Goal: Check status: Check status

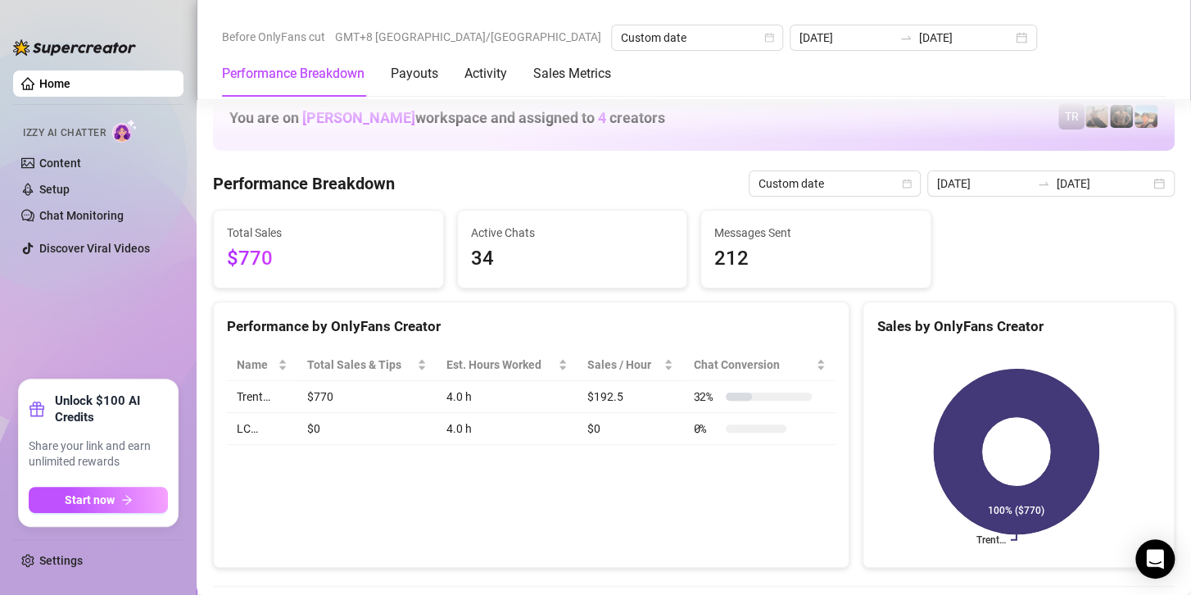
scroll to position [2212, 0]
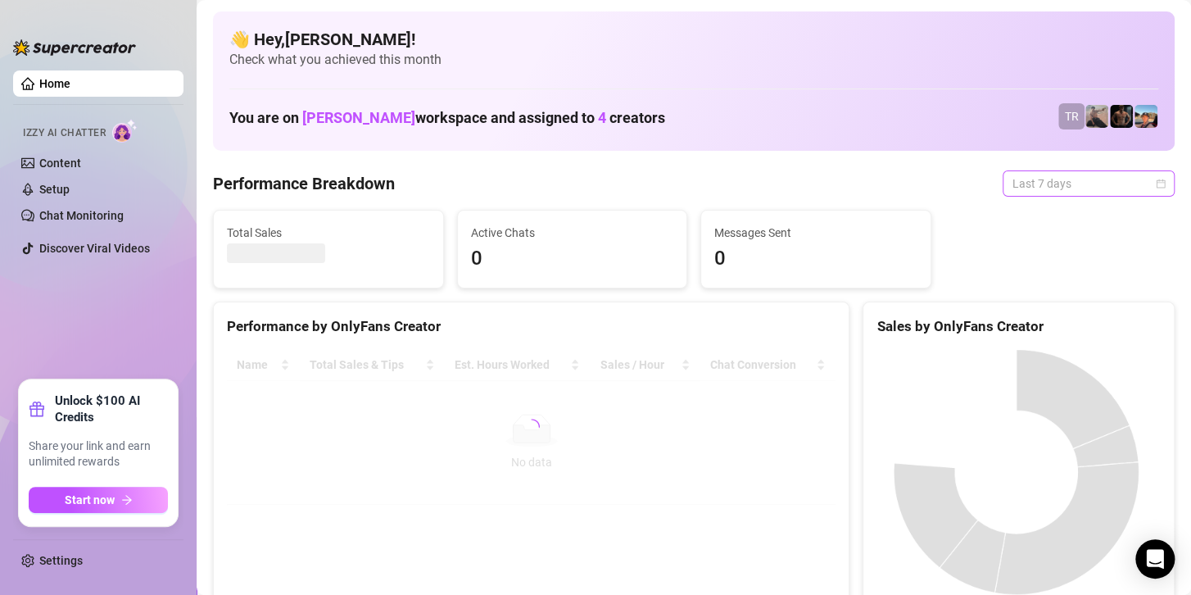
click at [1040, 184] on span "Last 7 days" at bounding box center [1089, 183] width 152 height 25
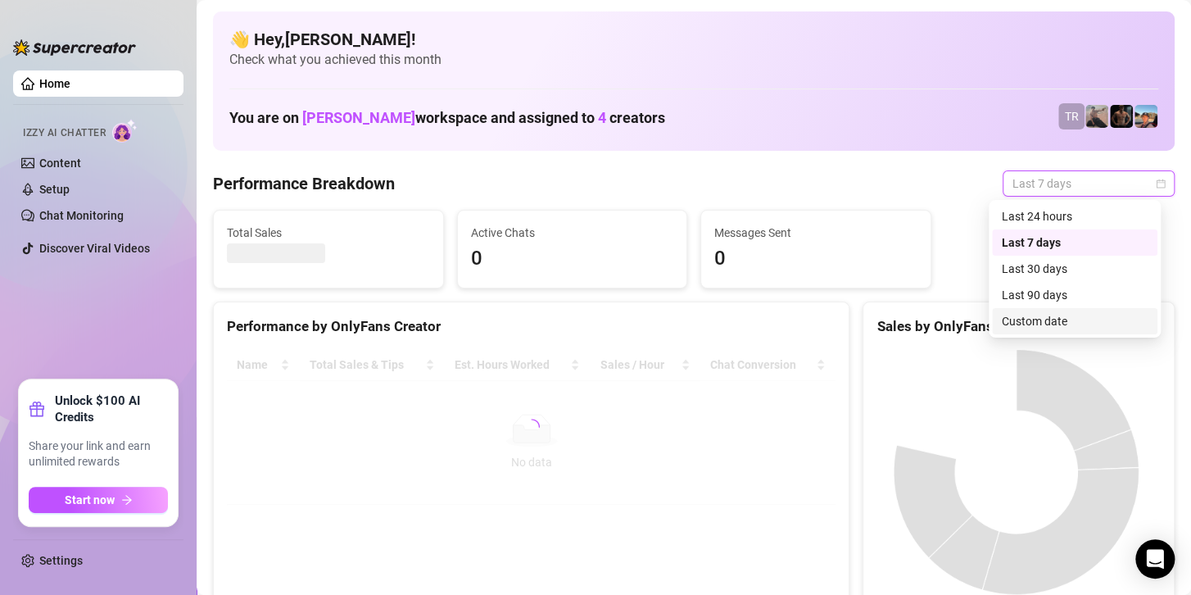
click at [1039, 321] on div "Custom date" at bounding box center [1075, 321] width 146 height 18
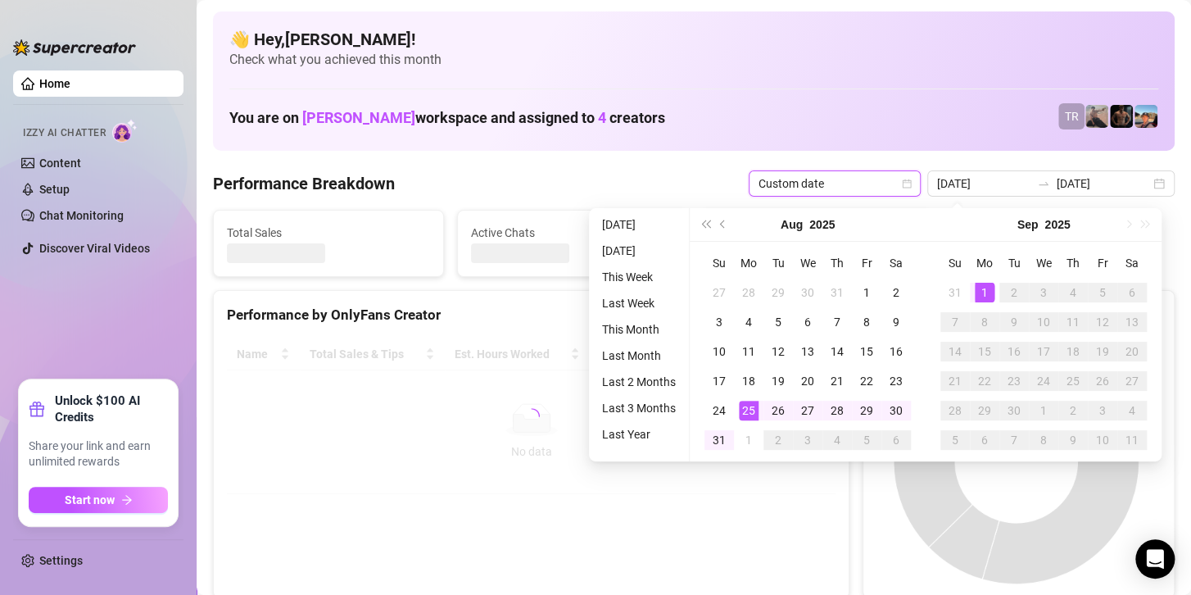
type input "[DATE]"
click at [982, 302] on td "1" at bounding box center [984, 292] width 29 height 29
click at [982, 299] on div "1" at bounding box center [985, 293] width 20 height 20
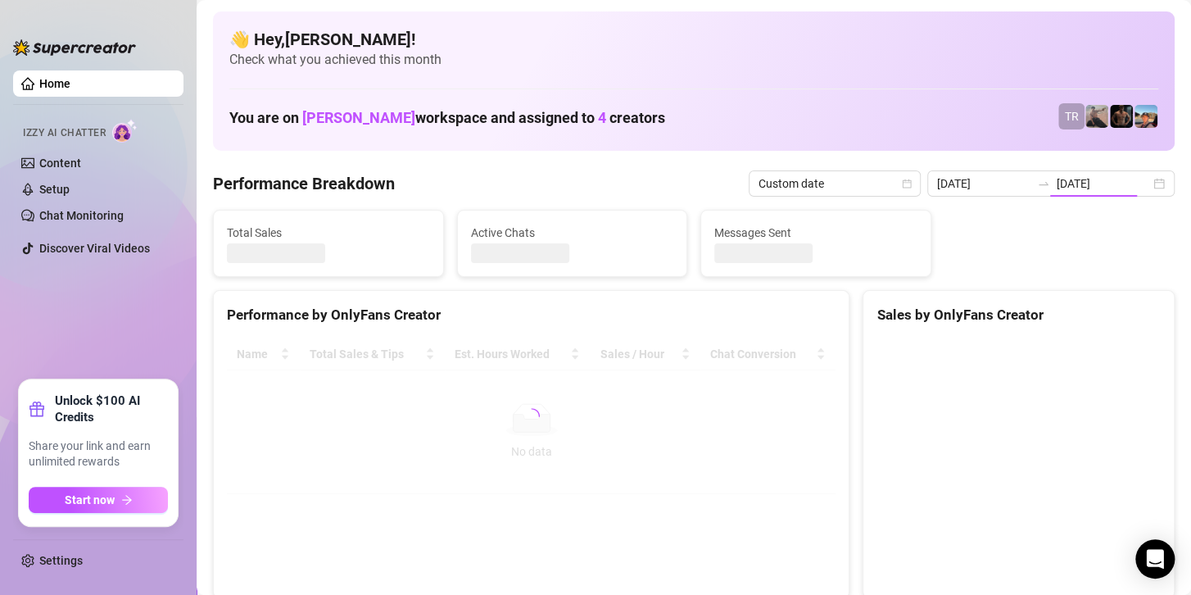
type input "[DATE]"
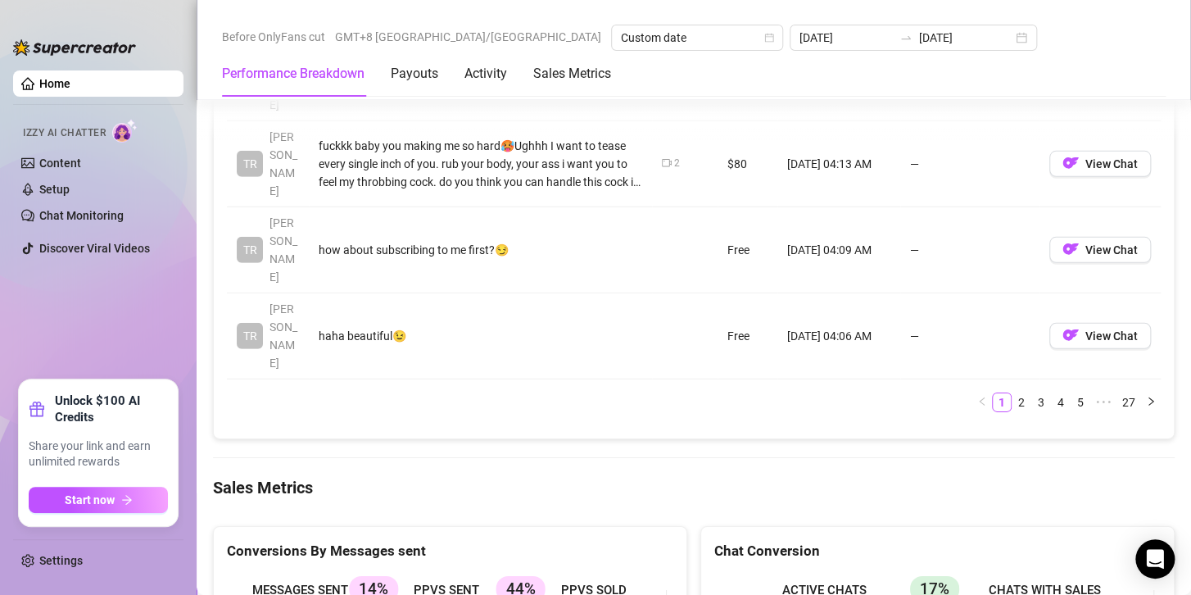
scroll to position [2130, 0]
